Goal: Check status: Check status

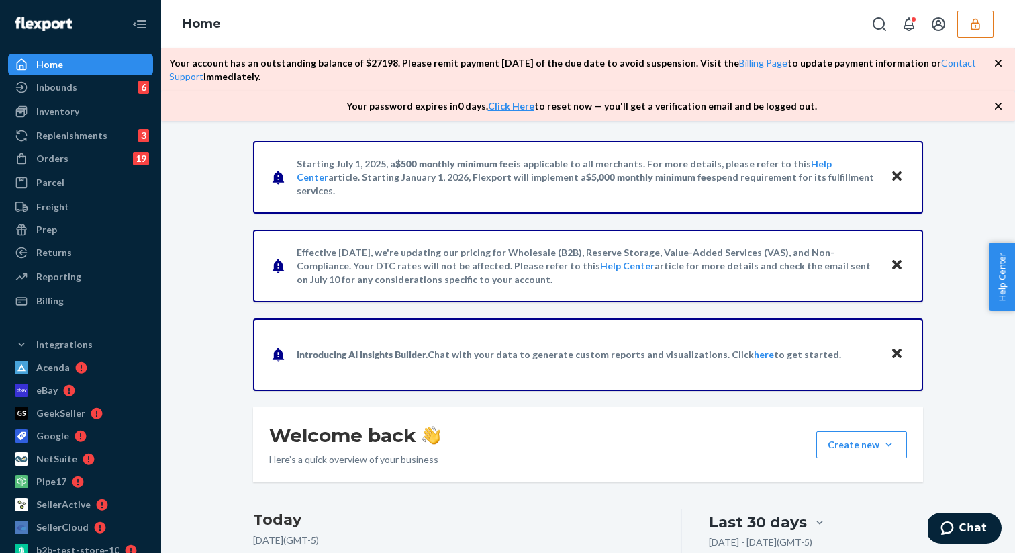
click at [983, 32] on button "button" at bounding box center [975, 24] width 36 height 27
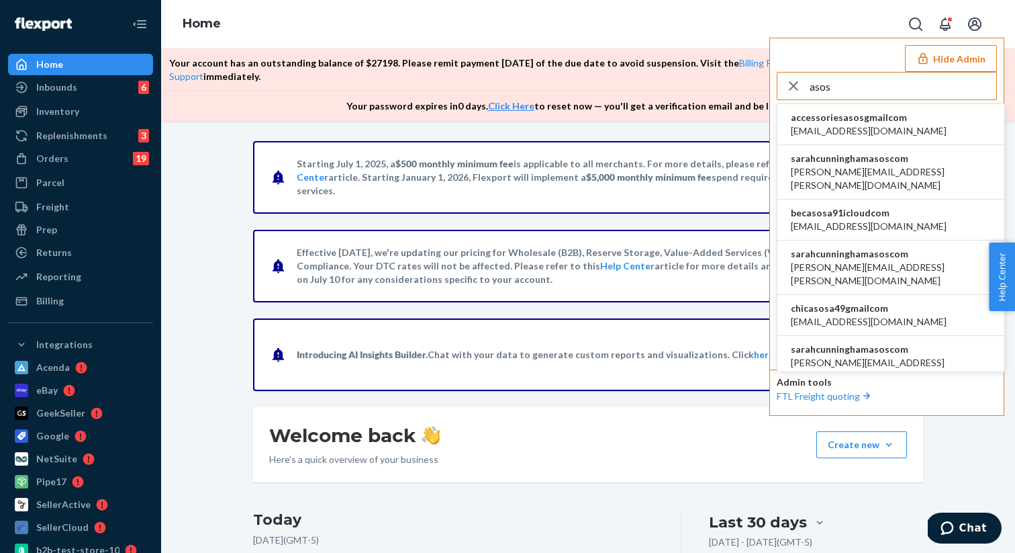
type input "asos"
click at [858, 163] on span "sarahcunninghamasoscom" at bounding box center [891, 158] width 200 height 13
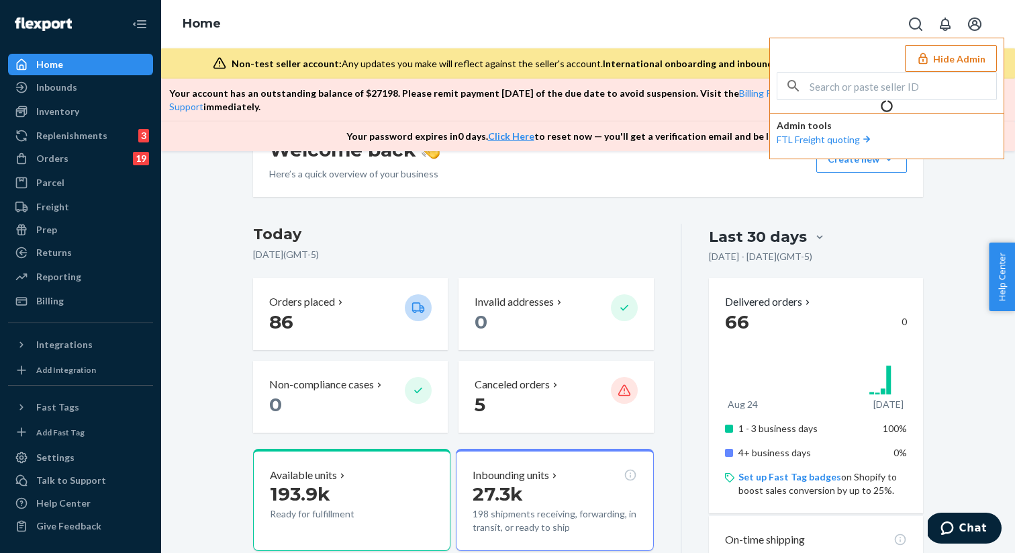
scroll to position [318, 0]
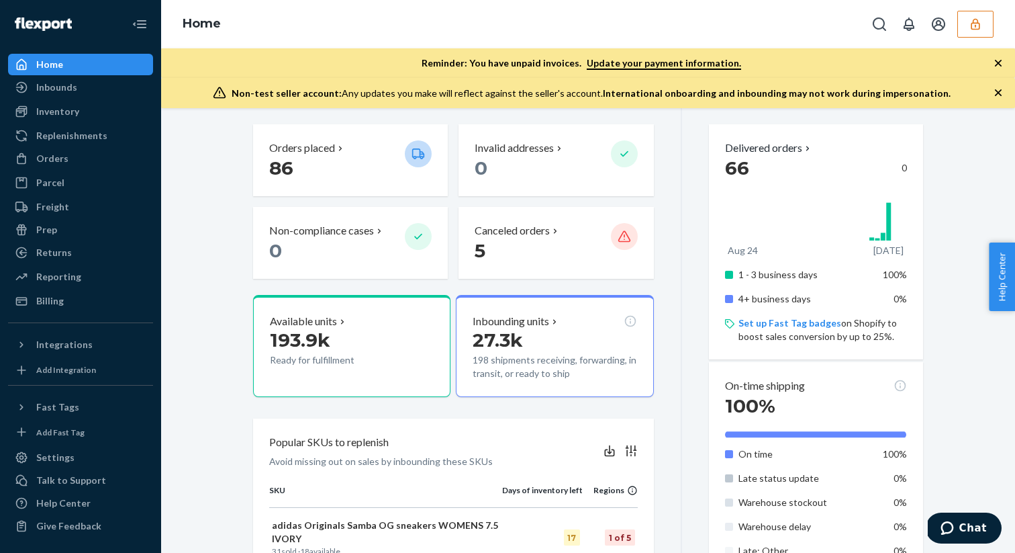
scroll to position [350, 0]
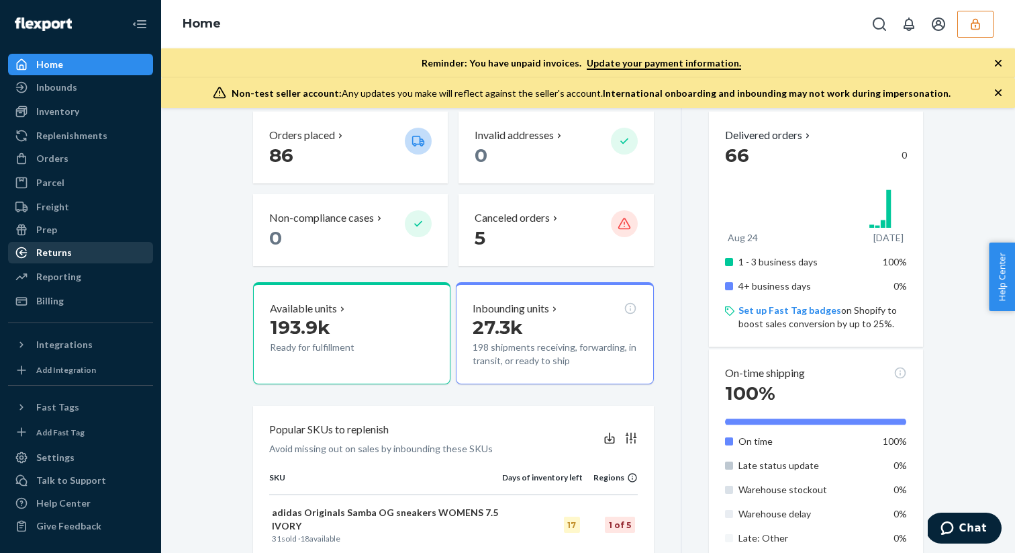
click at [73, 259] on div "Returns" at bounding box center [80, 252] width 142 height 19
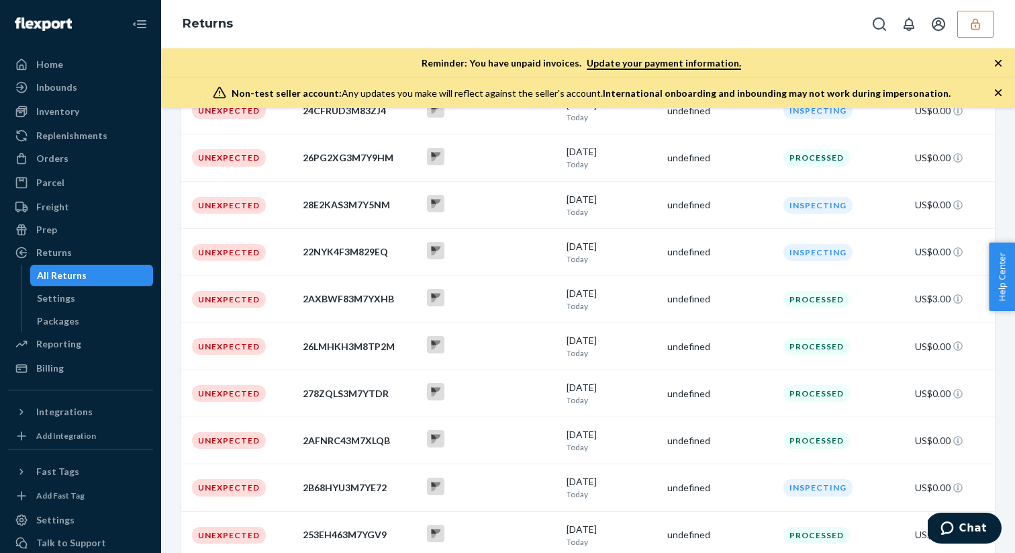
scroll to position [692, 0]
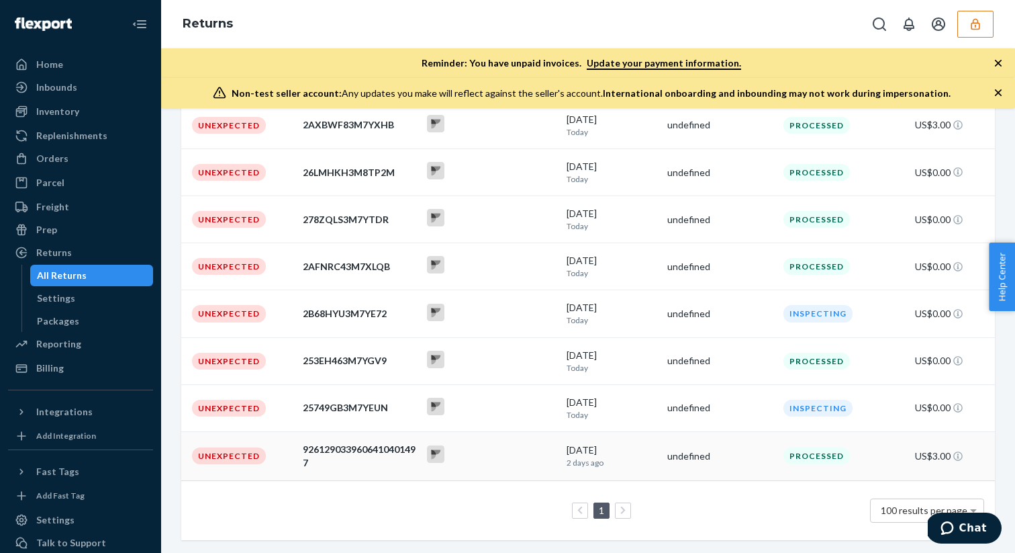
click at [332, 451] on div "9261290339606410401497" at bounding box center [359, 455] width 113 height 27
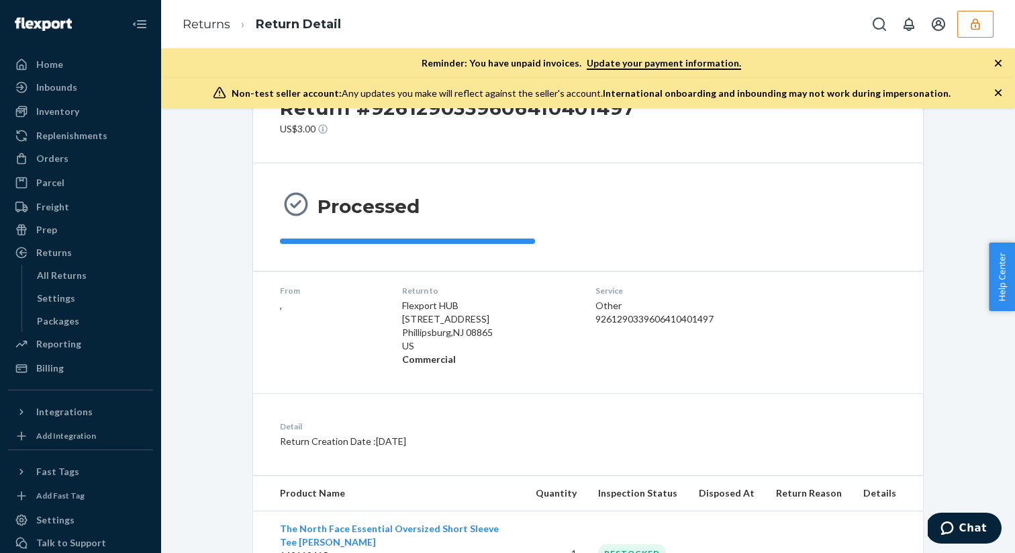
scroll to position [136, 0]
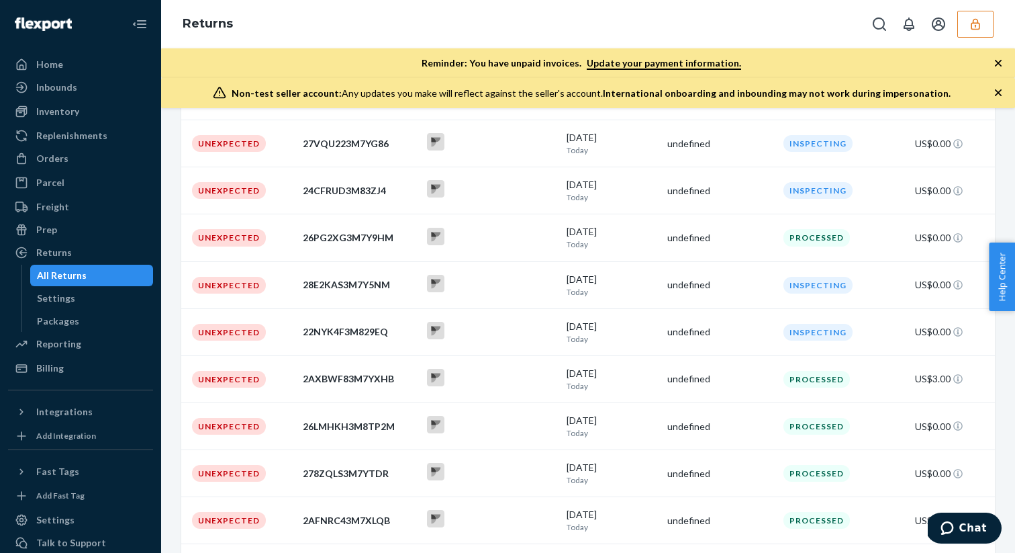
scroll to position [692, 0]
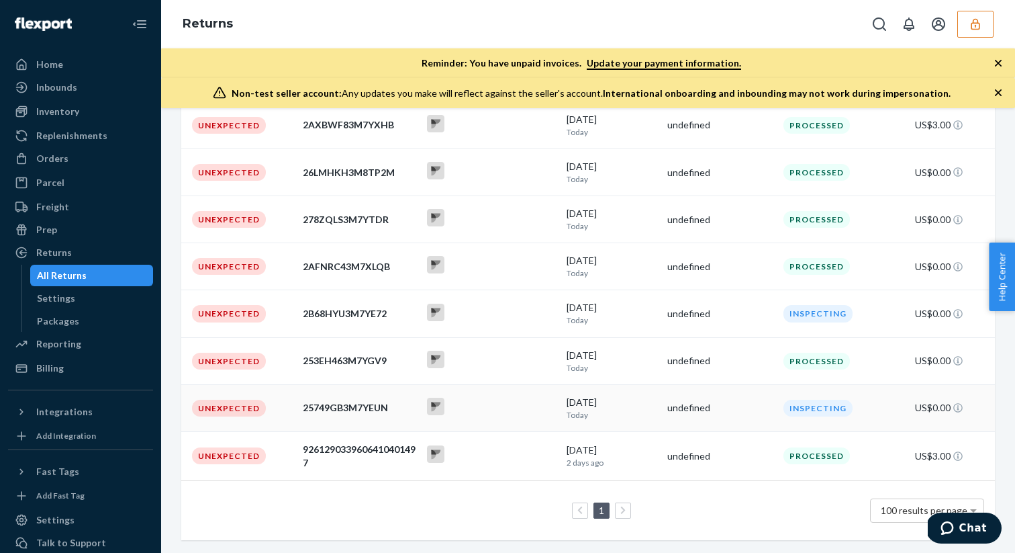
click at [305, 404] on div "25749GB3M7YEUN" at bounding box center [359, 407] width 113 height 13
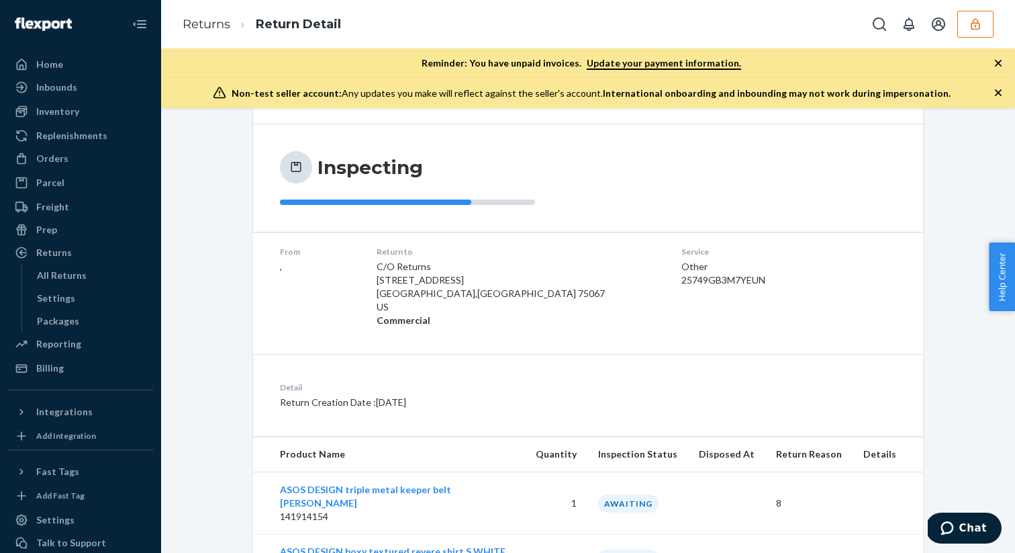
scroll to position [211, 0]
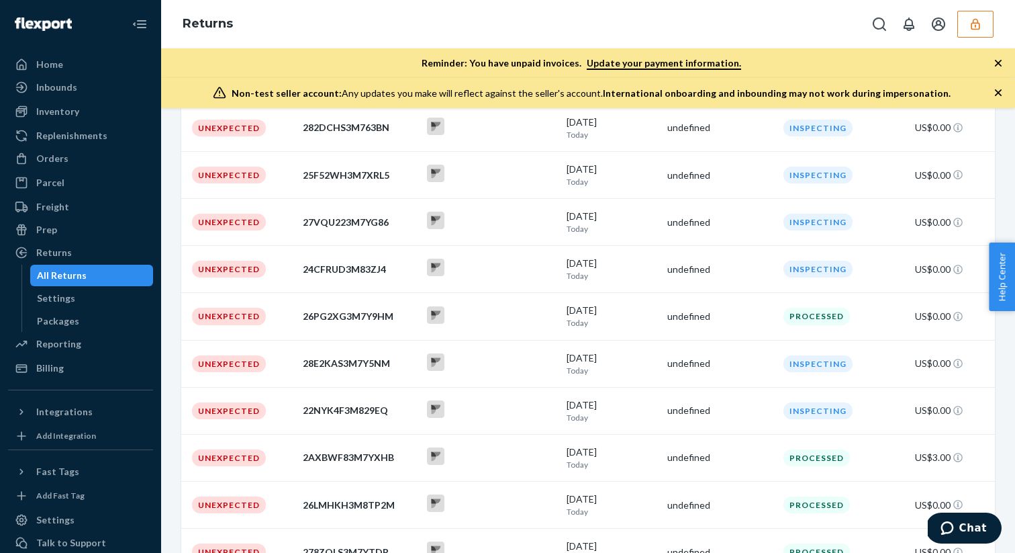
scroll to position [360, 0]
click at [274, 316] on td "Unexpected" at bounding box center [239, 315] width 116 height 47
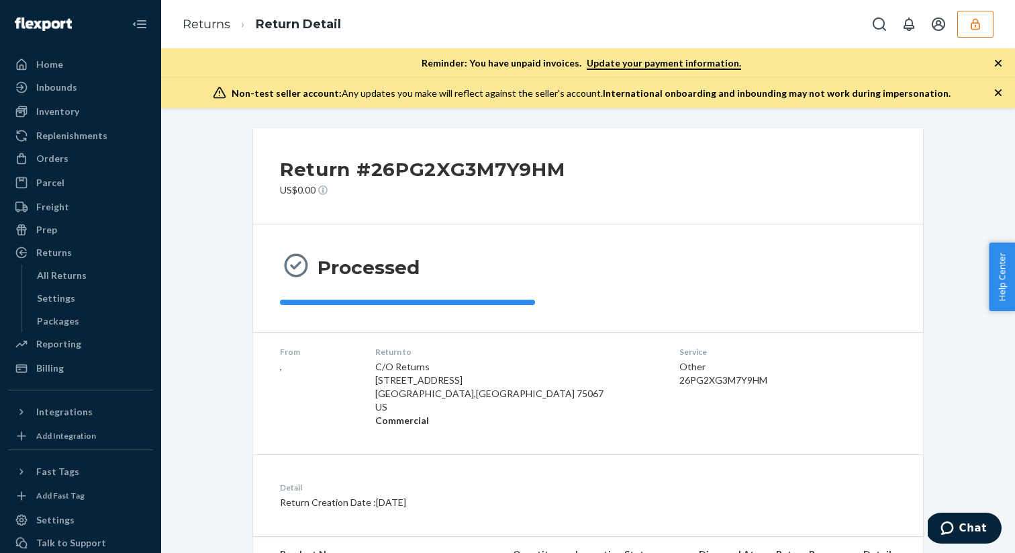
scroll to position [171, 0]
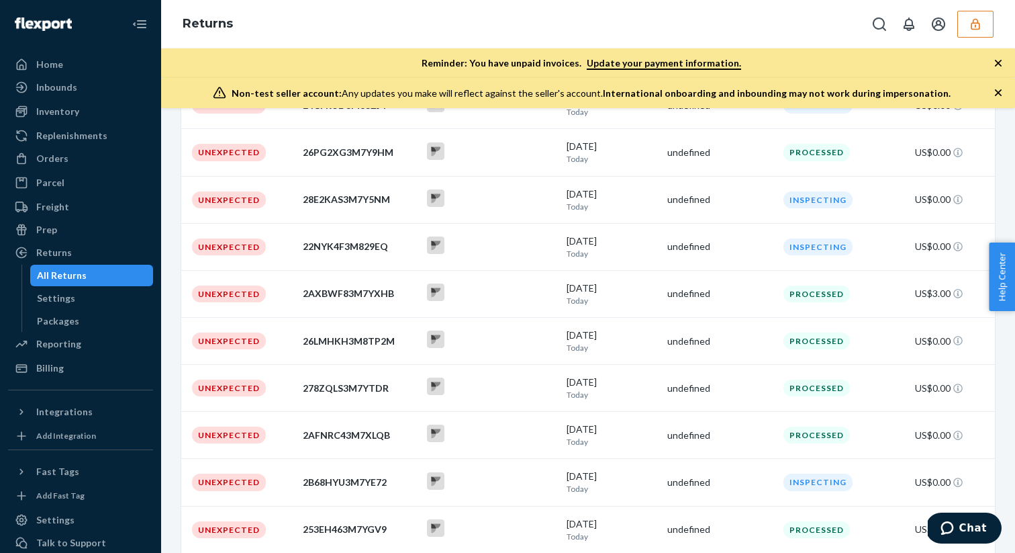
scroll to position [528, 0]
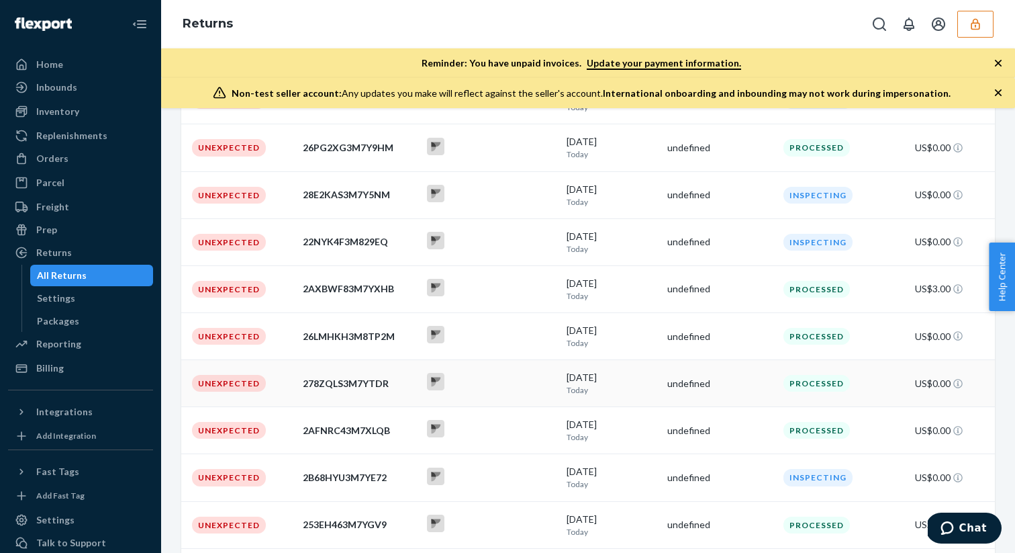
click at [328, 385] on div "278ZQLS3M7YTDR" at bounding box center [359, 383] width 113 height 13
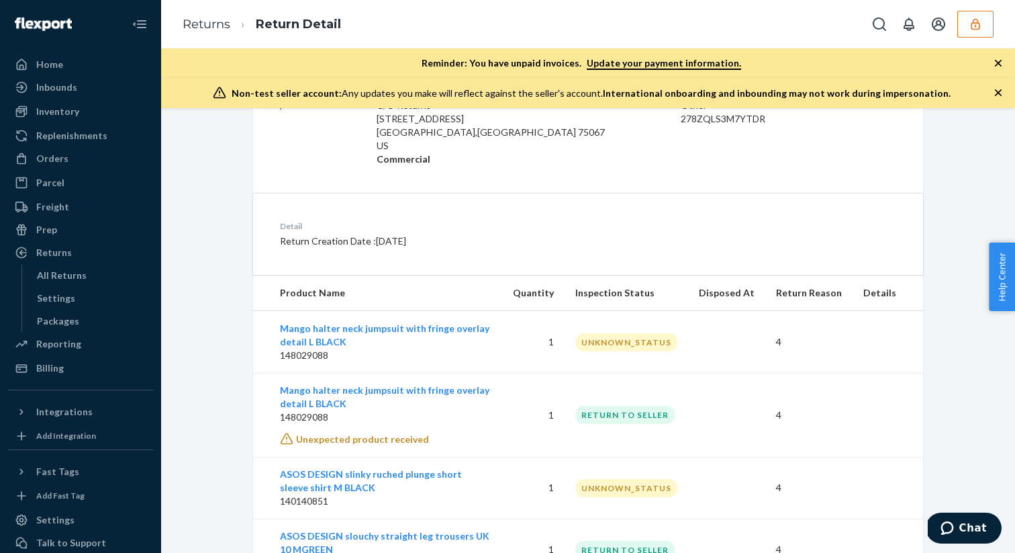
scroll to position [322, 0]
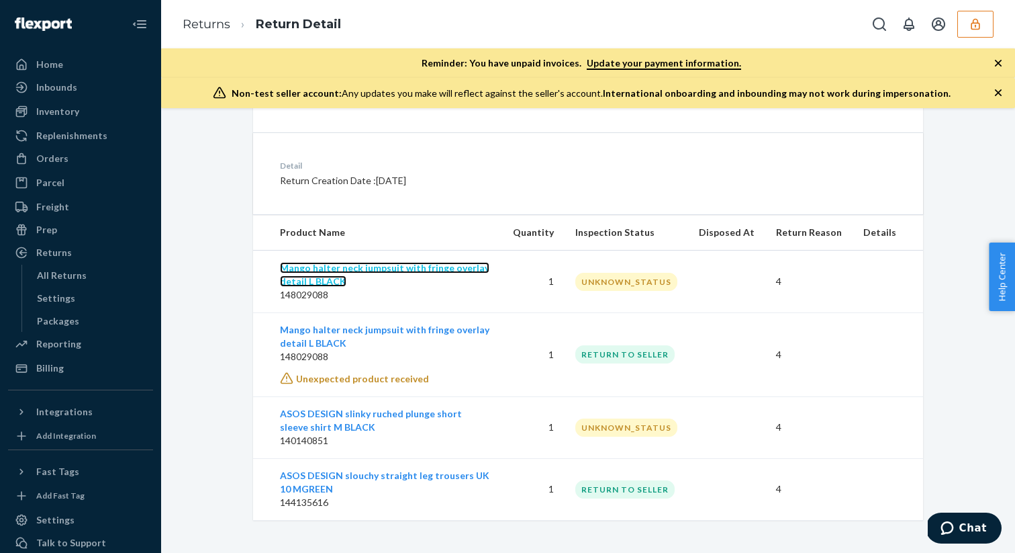
click at [295, 281] on link "Mango halter neck jumpsuit with fringe overlay detail L BLACK" at bounding box center [384, 274] width 209 height 25
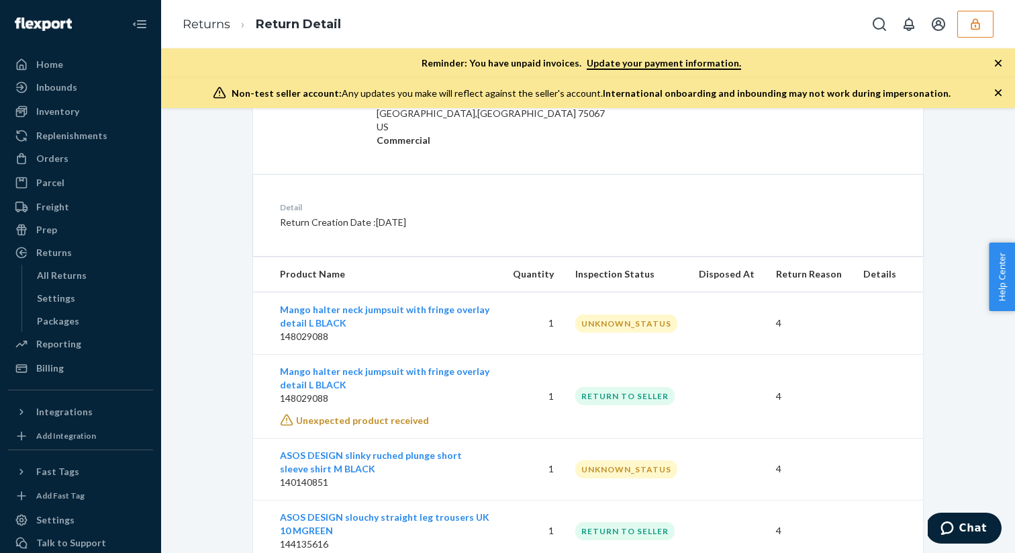
scroll to position [322, 0]
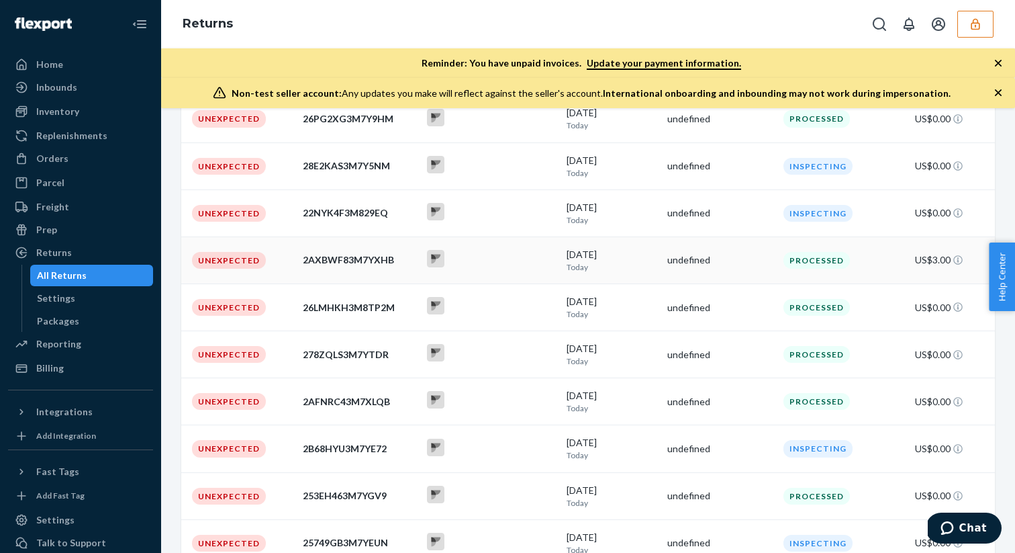
scroll to position [559, 0]
